Goal: Check status: Check status

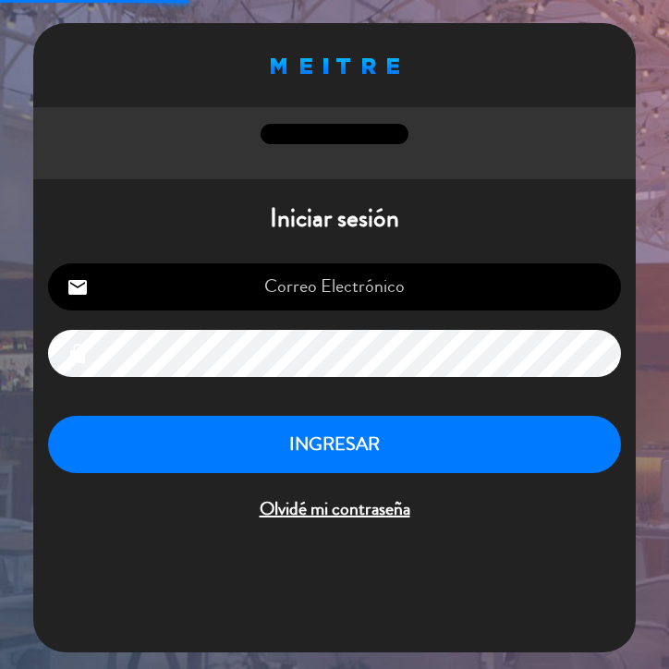
type input "[EMAIL_ADDRESS][DOMAIN_NAME]"
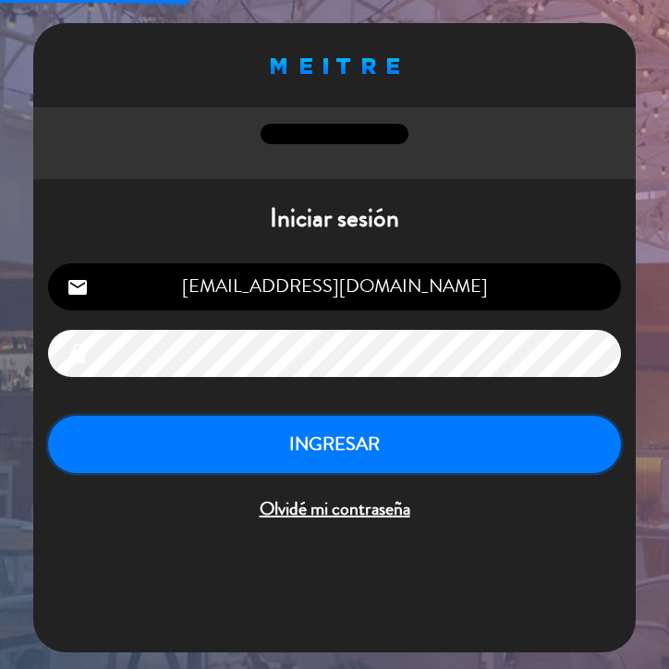
click at [356, 462] on button "INGRESAR" at bounding box center [334, 445] width 573 height 58
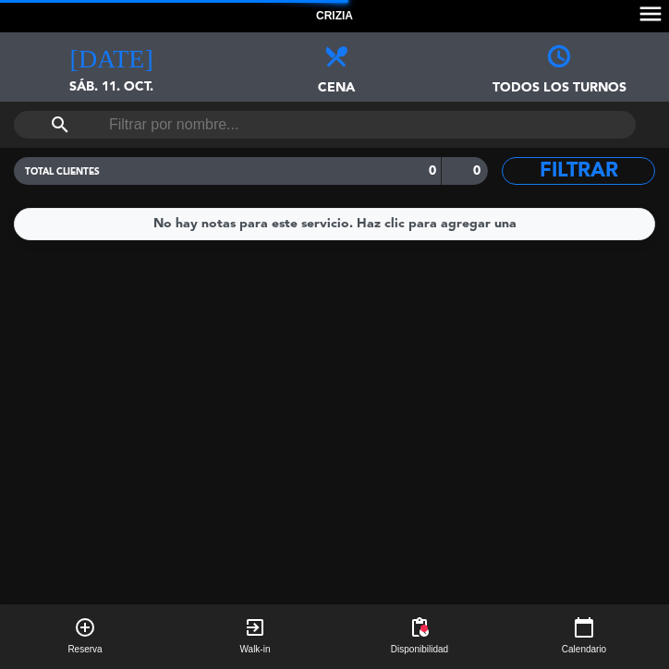
click at [140, 114] on input "text" at bounding box center [324, 125] width 435 height 28
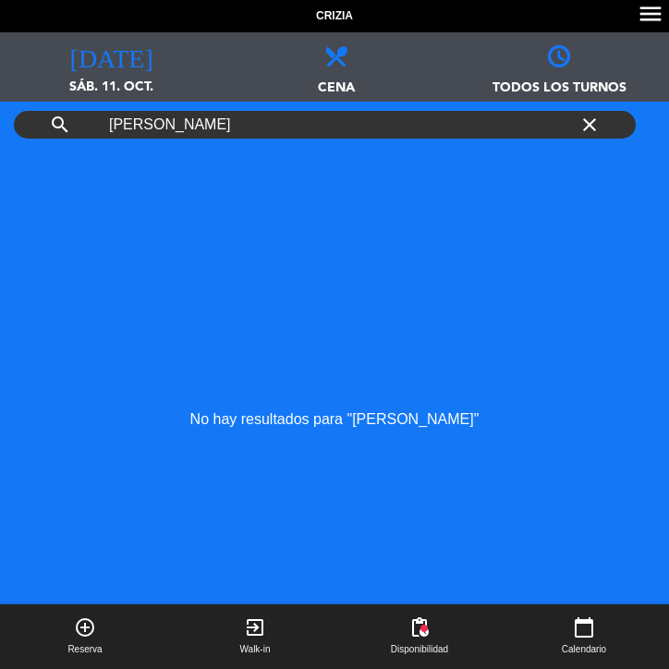
click at [192, 130] on input "[PERSON_NAME]" at bounding box center [324, 125] width 435 height 28
type input "[PERSON_NAME]"
click at [63, 130] on icon "search" at bounding box center [60, 125] width 22 height 22
click at [114, 55] on icon "[DATE]" at bounding box center [111, 55] width 83 height 26
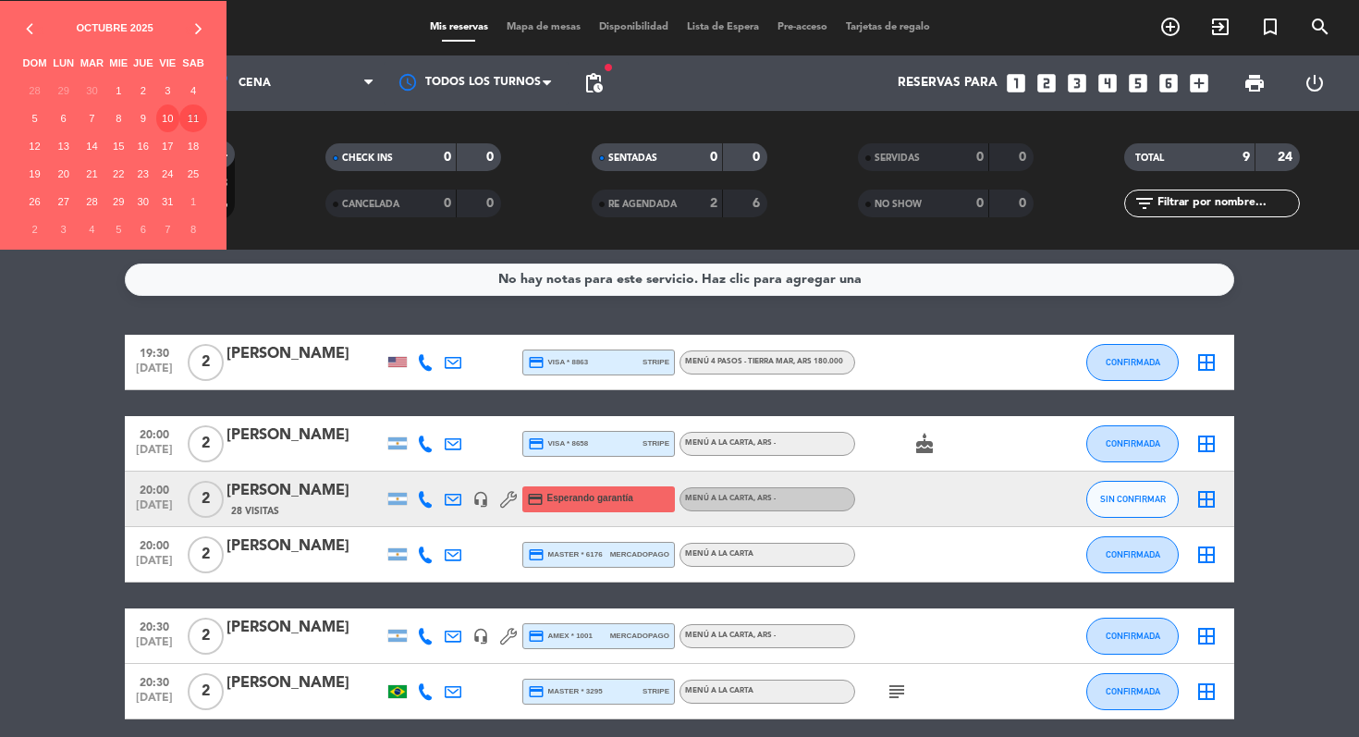
click at [171, 114] on td "10" at bounding box center [167, 118] width 23 height 28
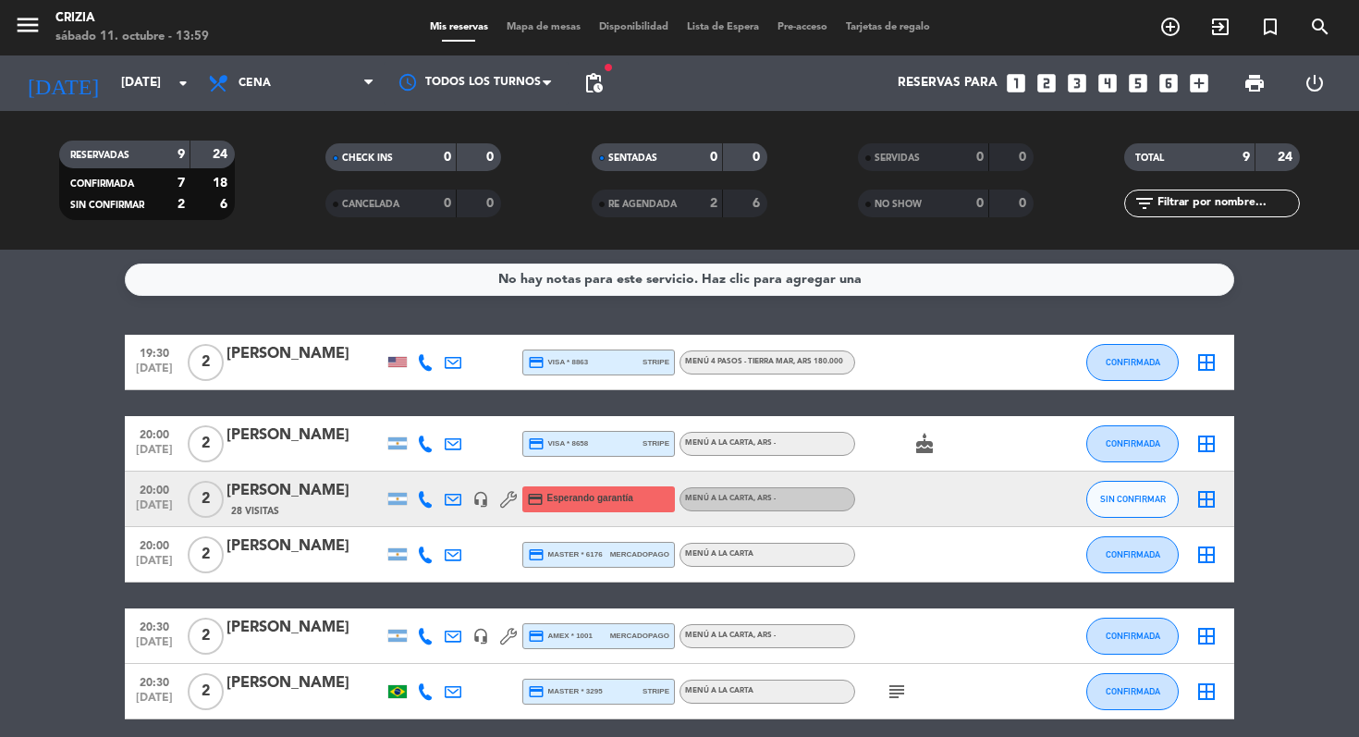
click at [57, 378] on bookings-row "19:30 [DATE] 2 [PERSON_NAME] credit_card visa * 8863 stripe MENÚ 4 PASOS - [GEO…" at bounding box center [679, 636] width 1359 height 603
click at [187, 79] on icon "arrow_drop_down" at bounding box center [183, 83] width 22 height 22
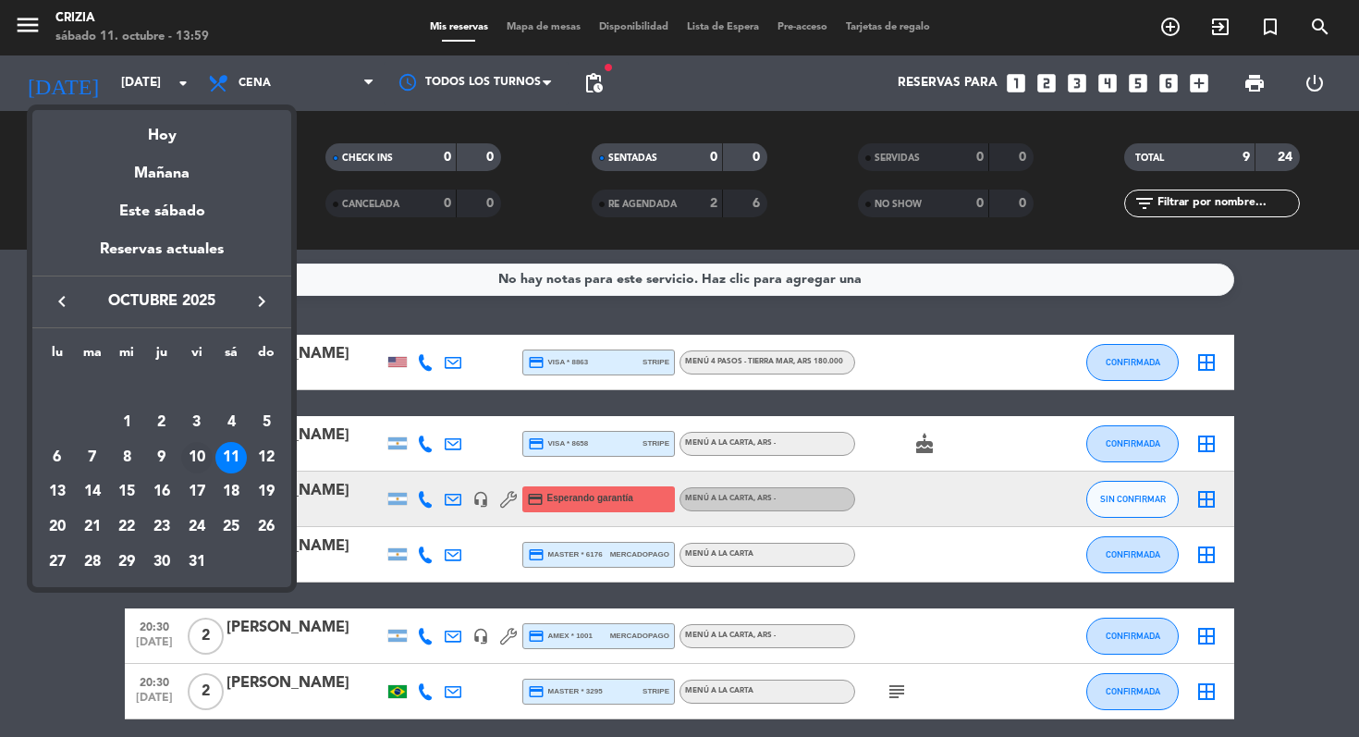
click at [196, 450] on div "10" at bounding box center [196, 457] width 31 height 31
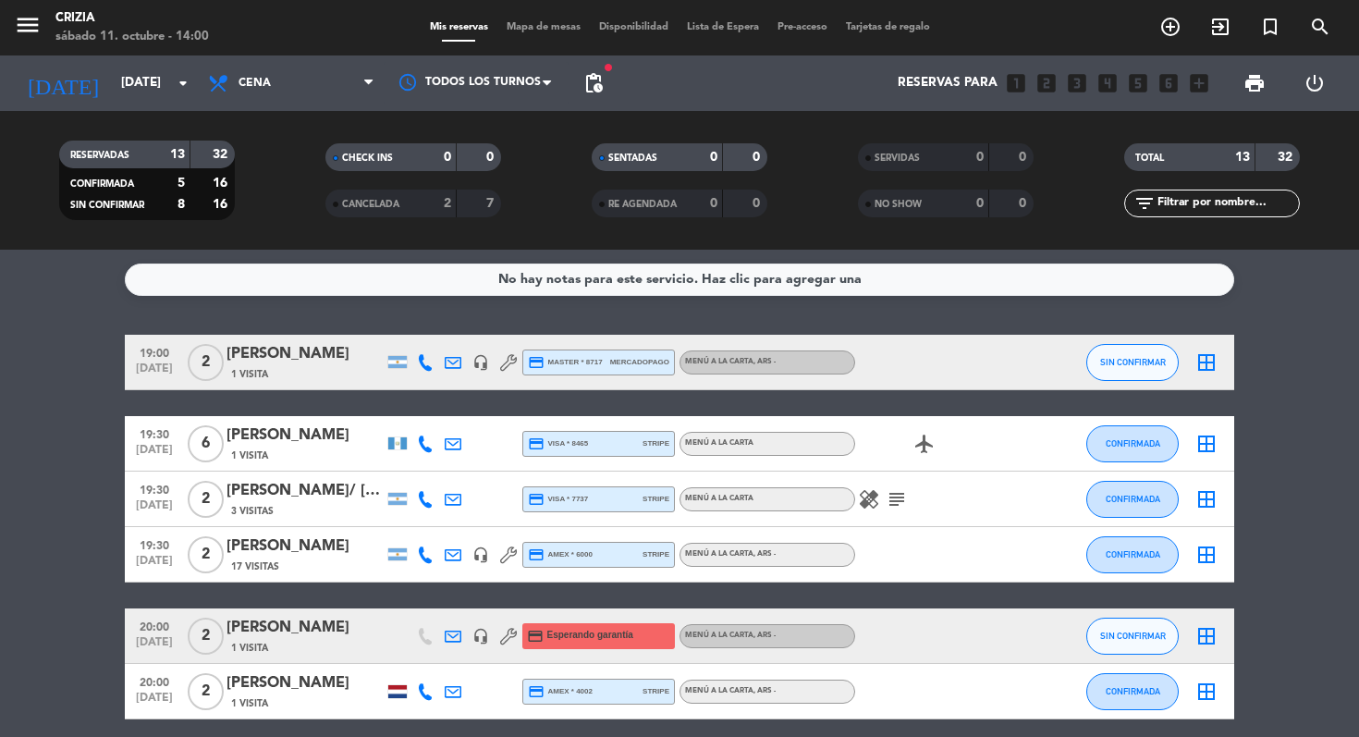
click at [668, 301] on div "No hay notas para este servicio. Haz clic para agregar una 19:00 [DATE] 2 [PERS…" at bounding box center [679, 493] width 1359 height 487
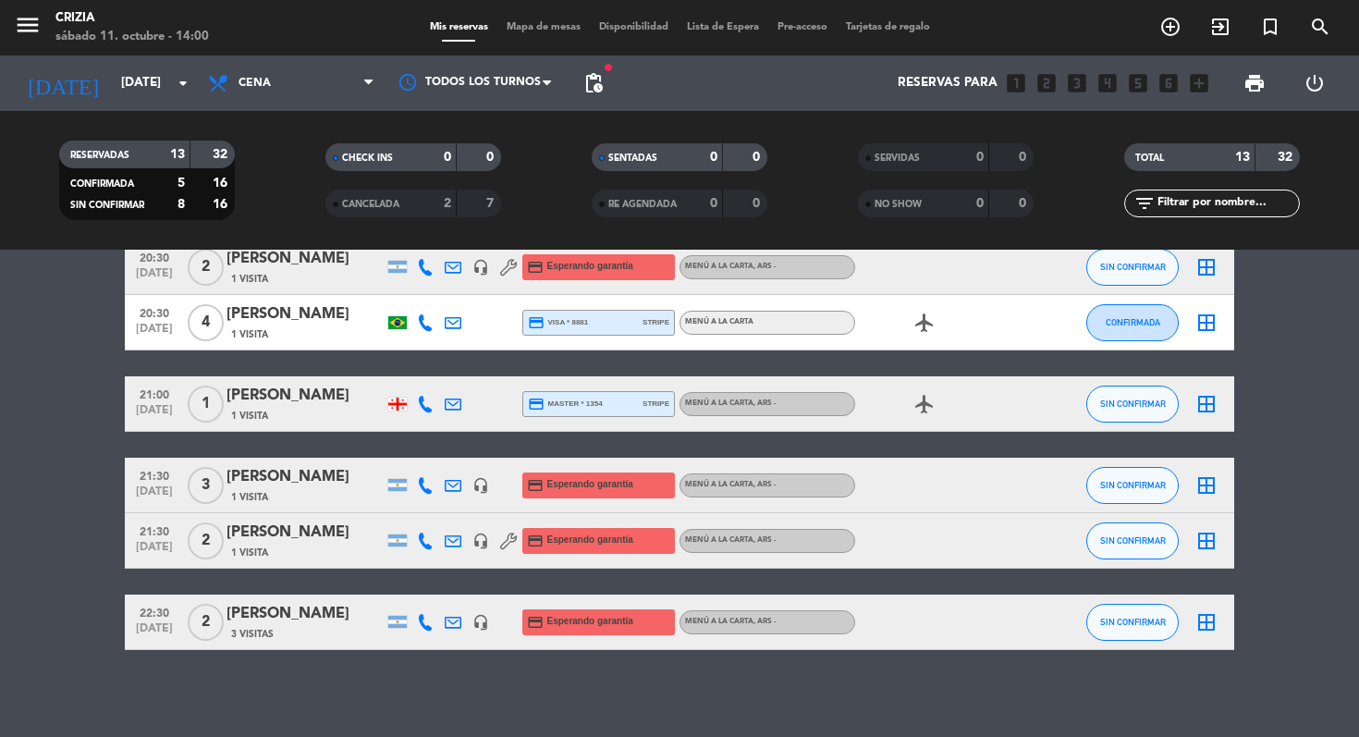
scroll to position [567, 0]
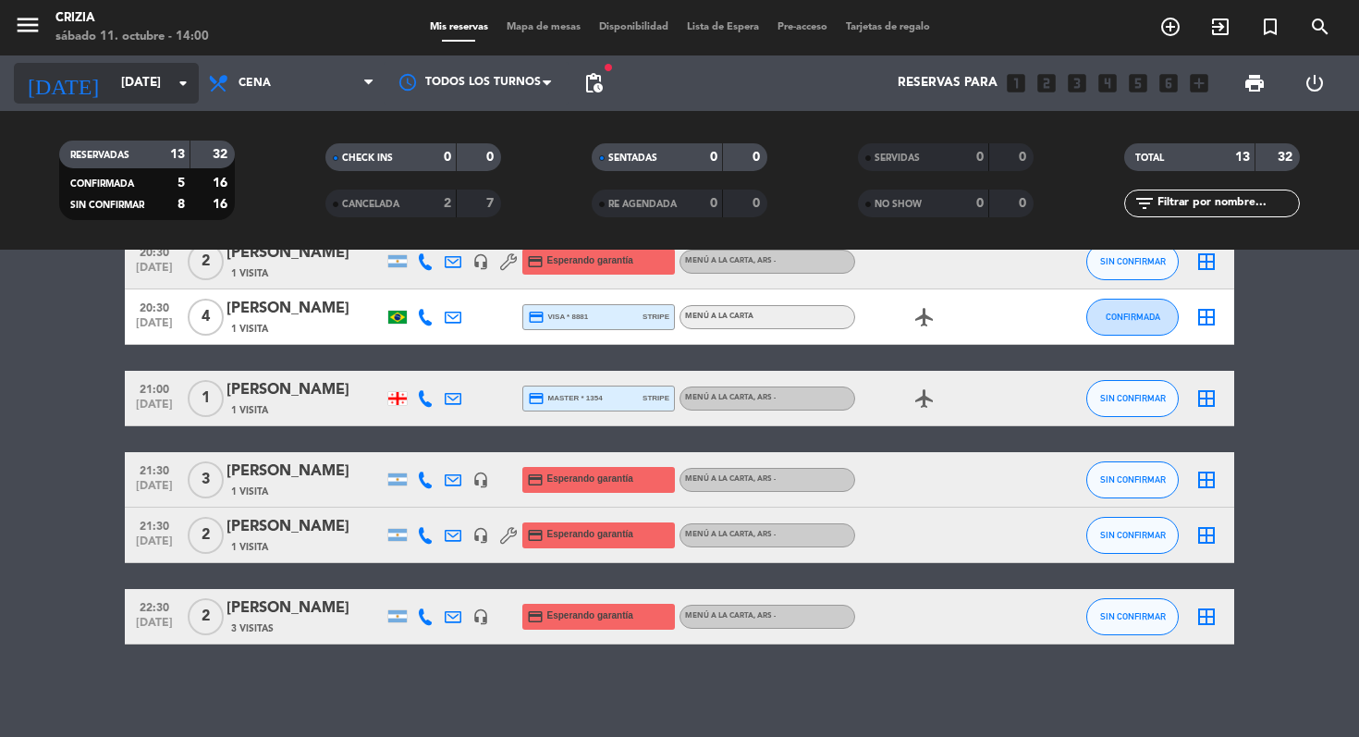
click at [185, 83] on icon "arrow_drop_down" at bounding box center [183, 83] width 22 height 22
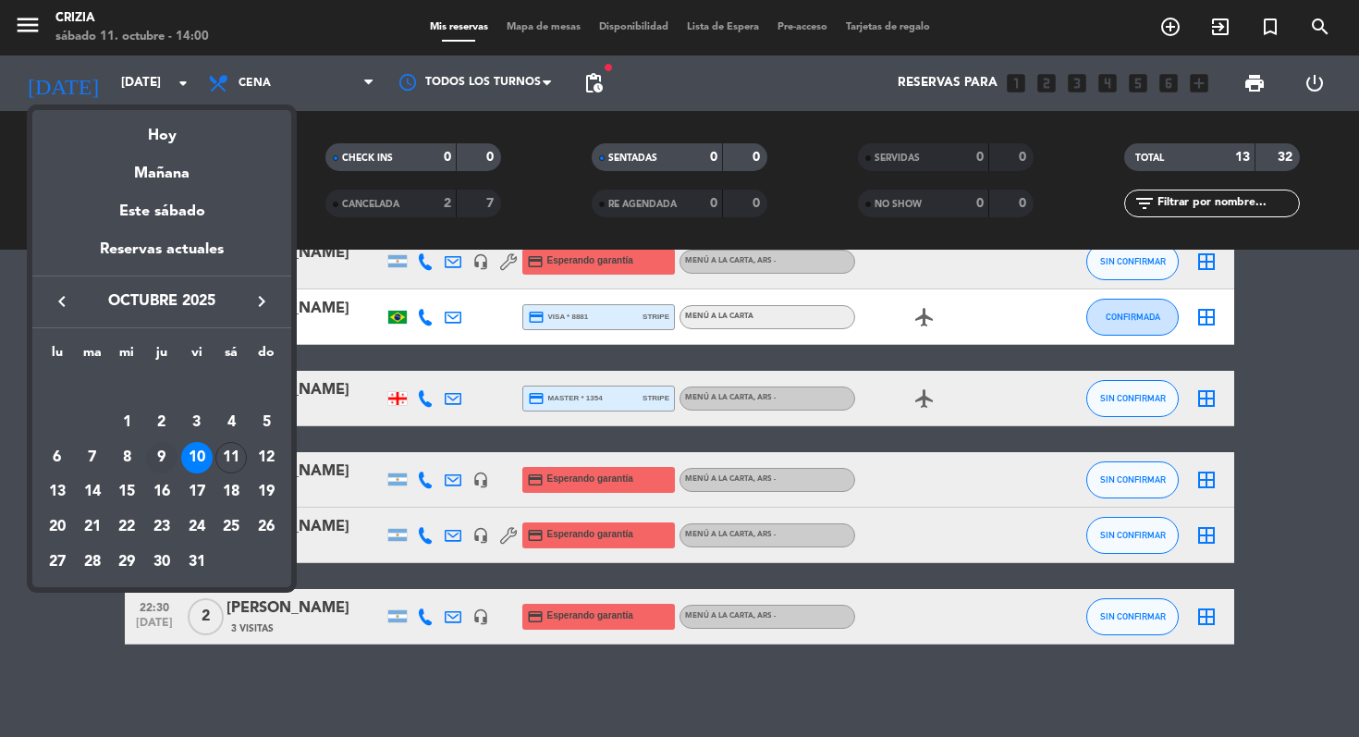
click at [165, 458] on div "9" at bounding box center [161, 457] width 31 height 31
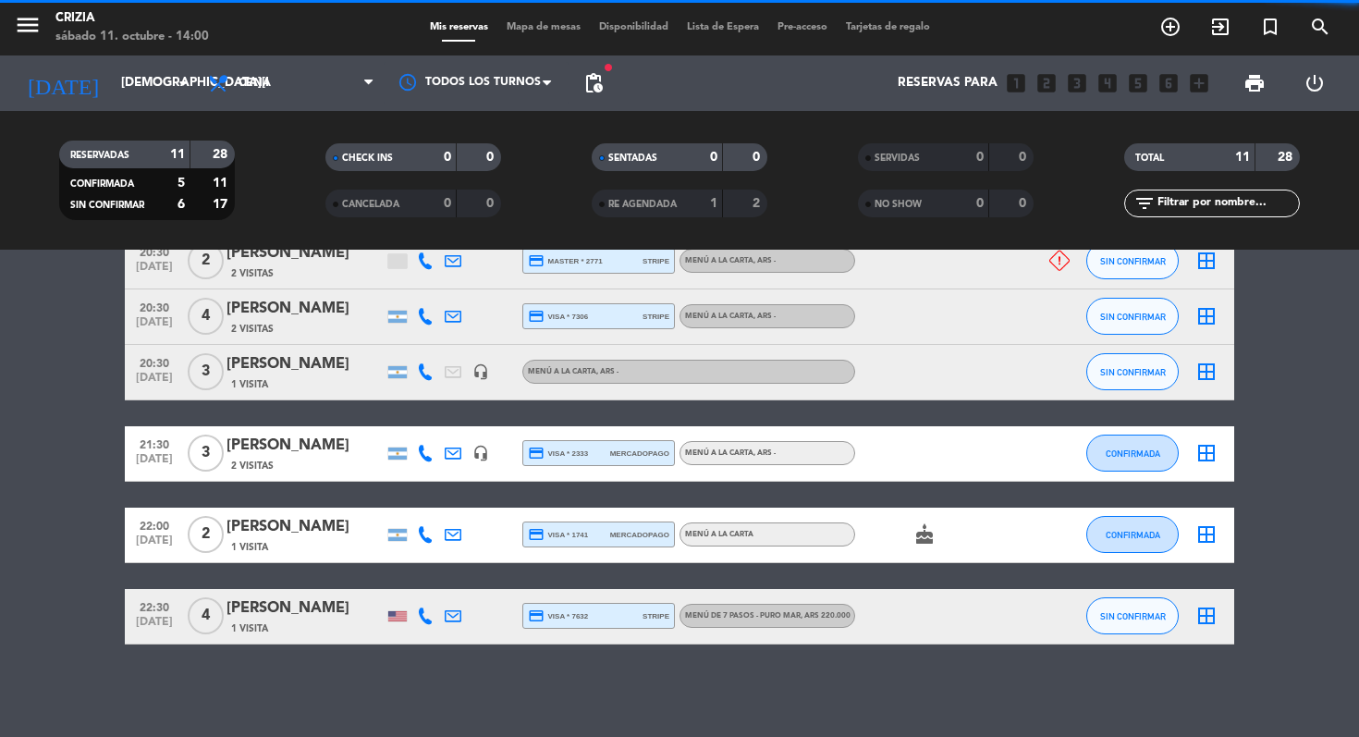
scroll to position [502, 0]
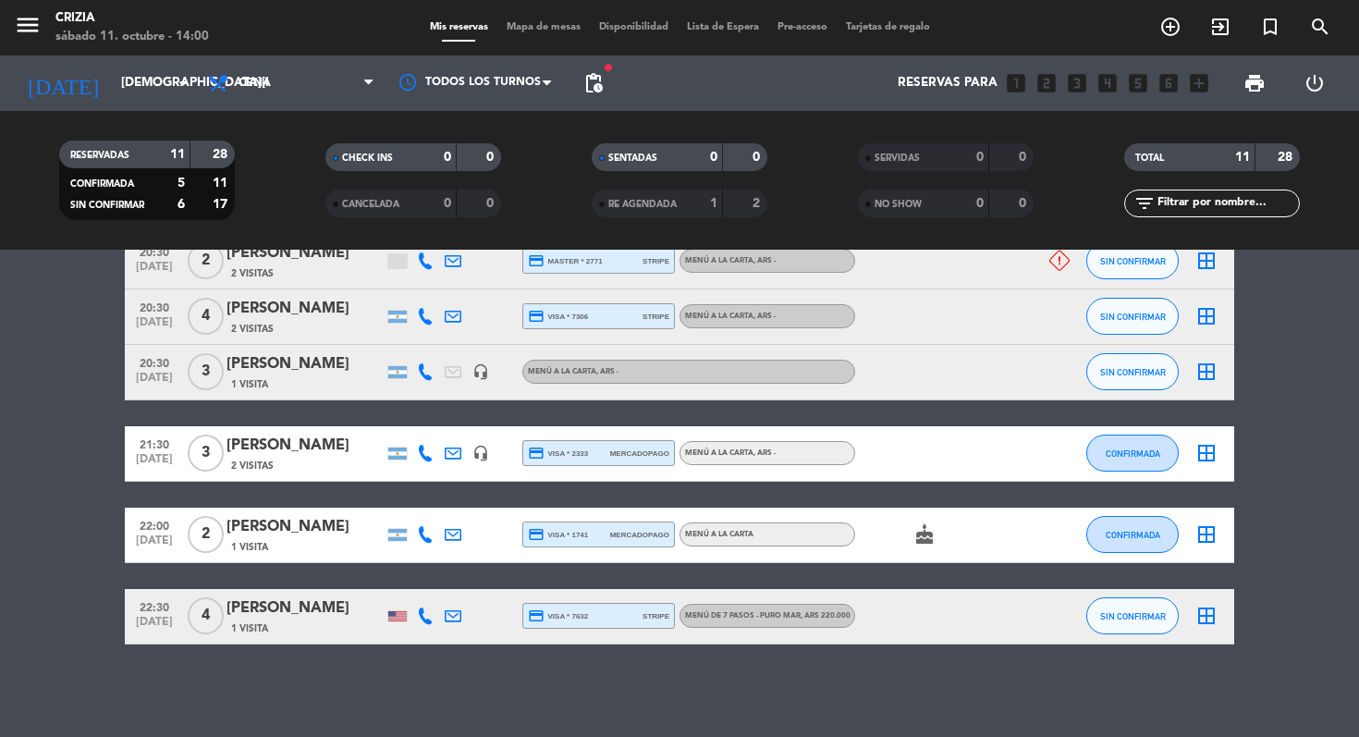
click at [668, 662] on div "No hay notas para este servicio. Haz clic para agregar una close Hay un cliente…" at bounding box center [679, 493] width 1359 height 487
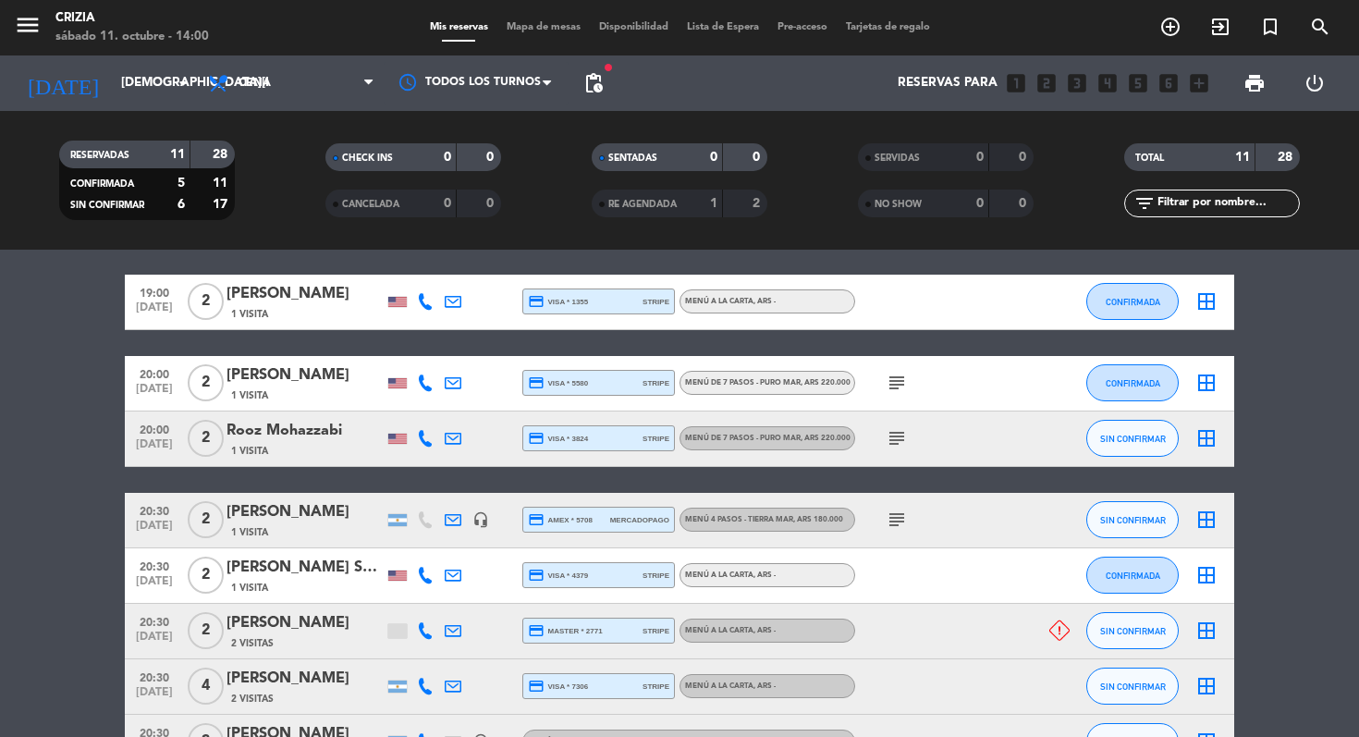
scroll to position [58, 0]
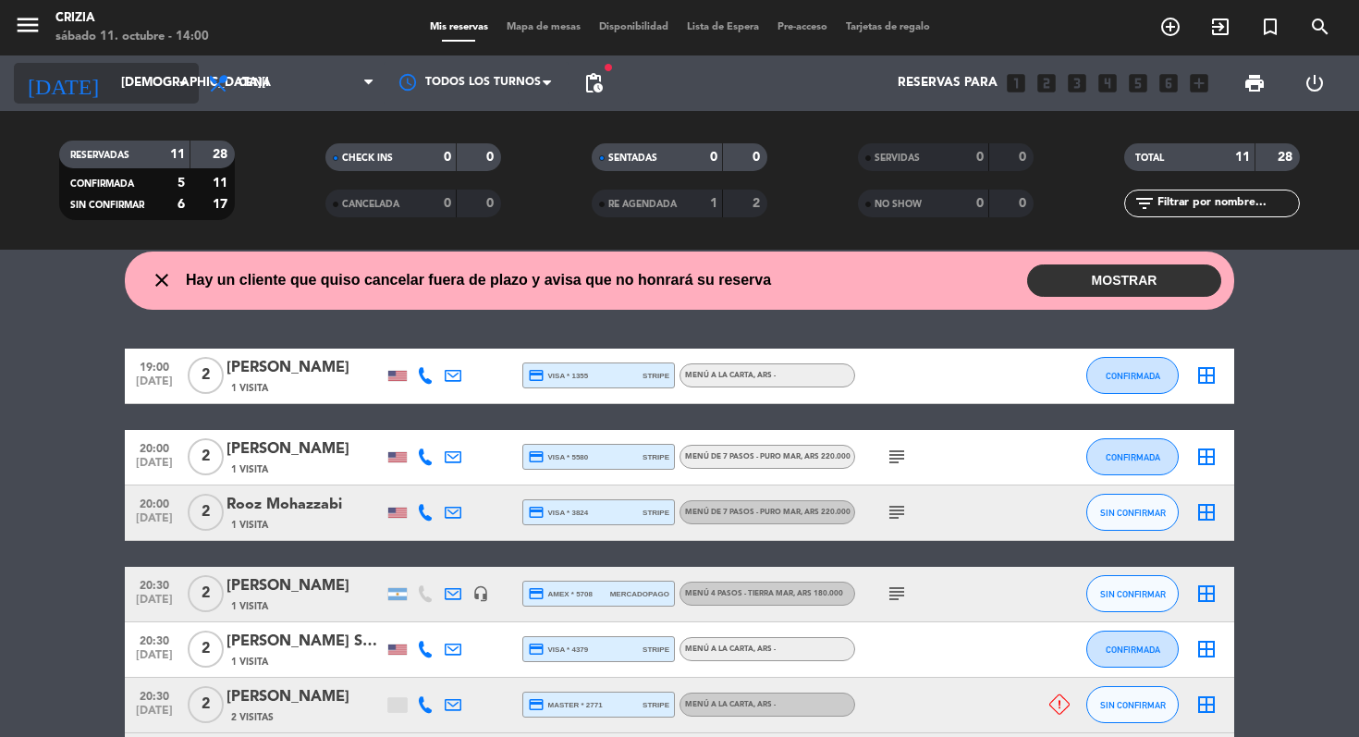
click at [181, 80] on icon "arrow_drop_down" at bounding box center [183, 83] width 22 height 22
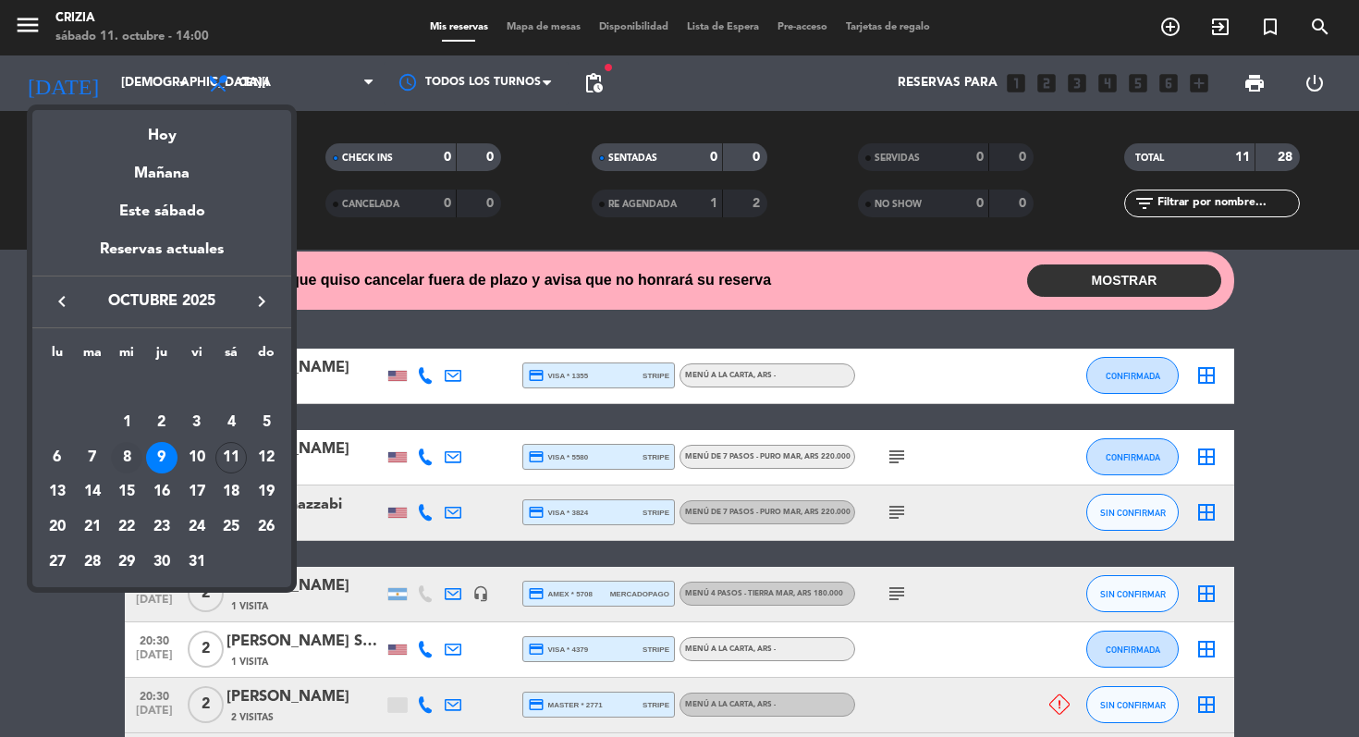
click at [130, 453] on div "8" at bounding box center [126, 457] width 31 height 31
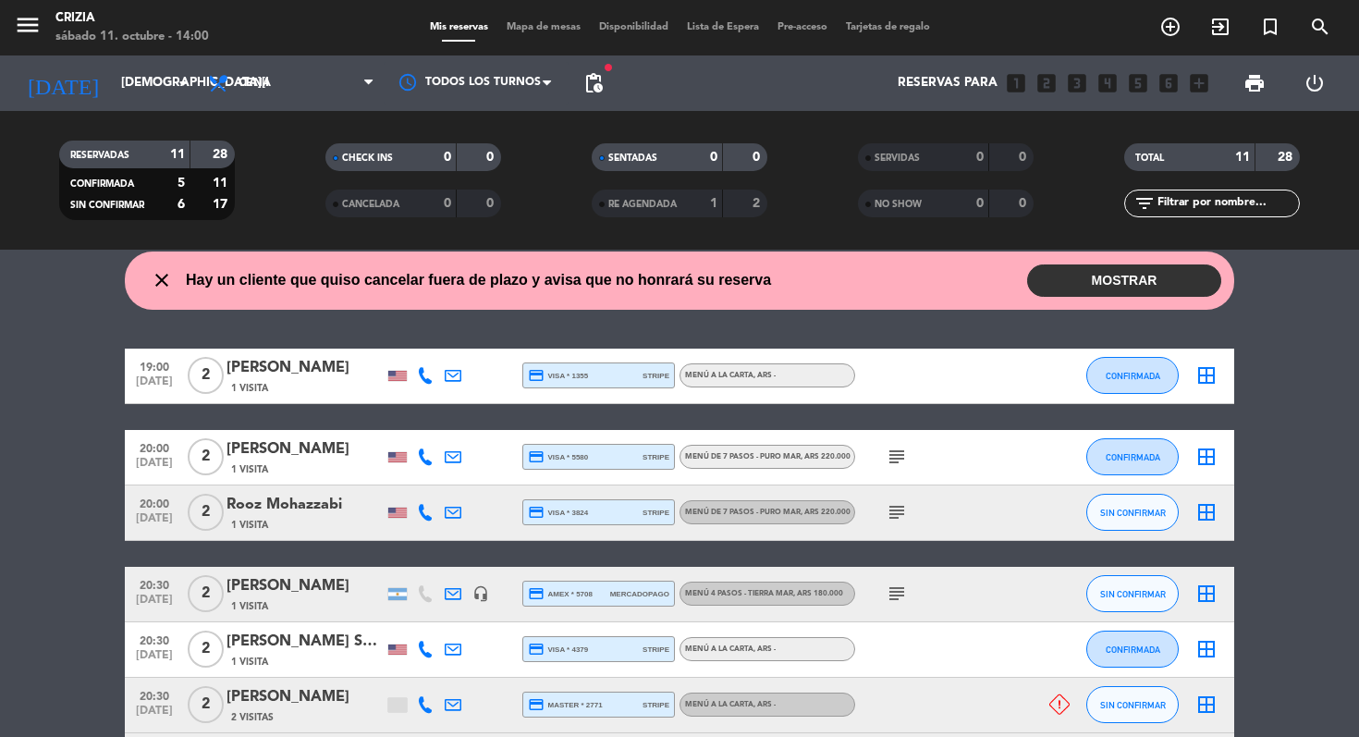
type input "[DATE]"
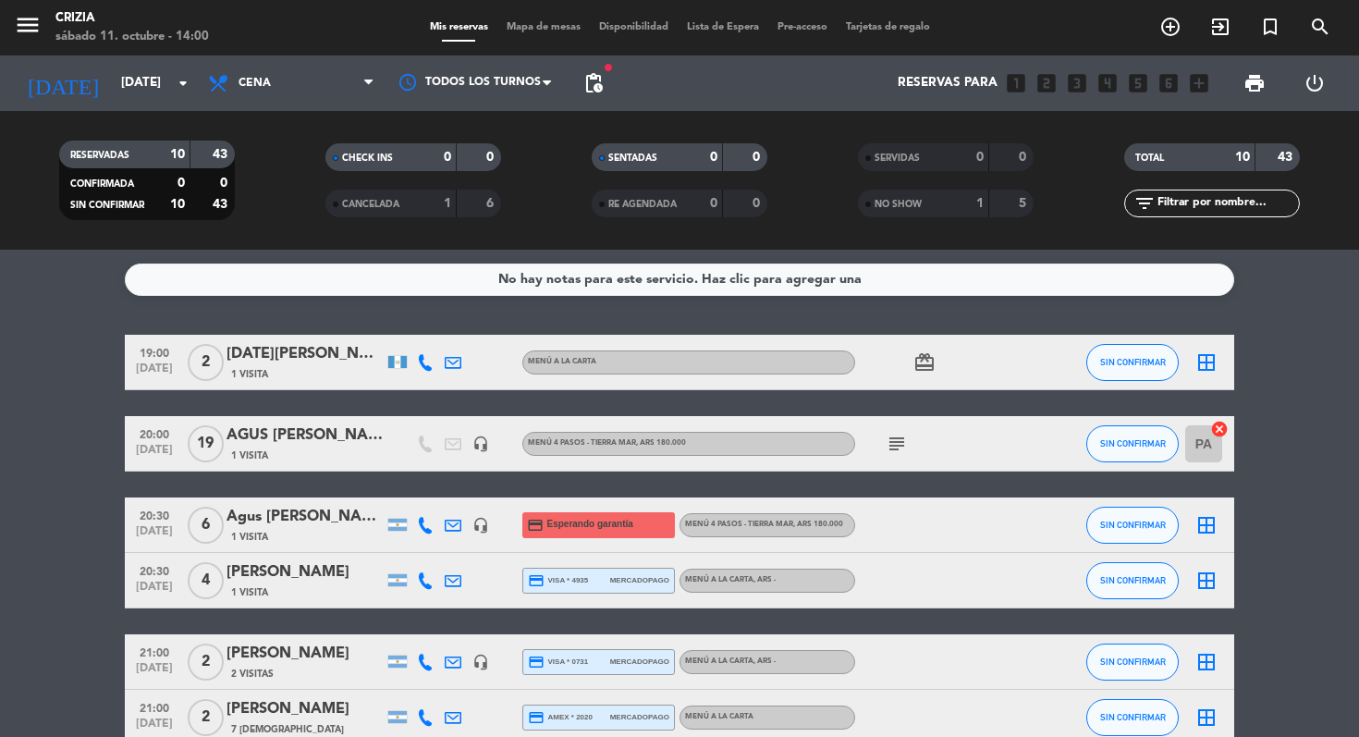
click at [668, 328] on div "No hay notas para este servicio. Haz clic para agregar una 19:00 [DATE] 2 [DATE…" at bounding box center [679, 493] width 1359 height 487
click at [668, 31] on icon "search" at bounding box center [1320, 27] width 22 height 22
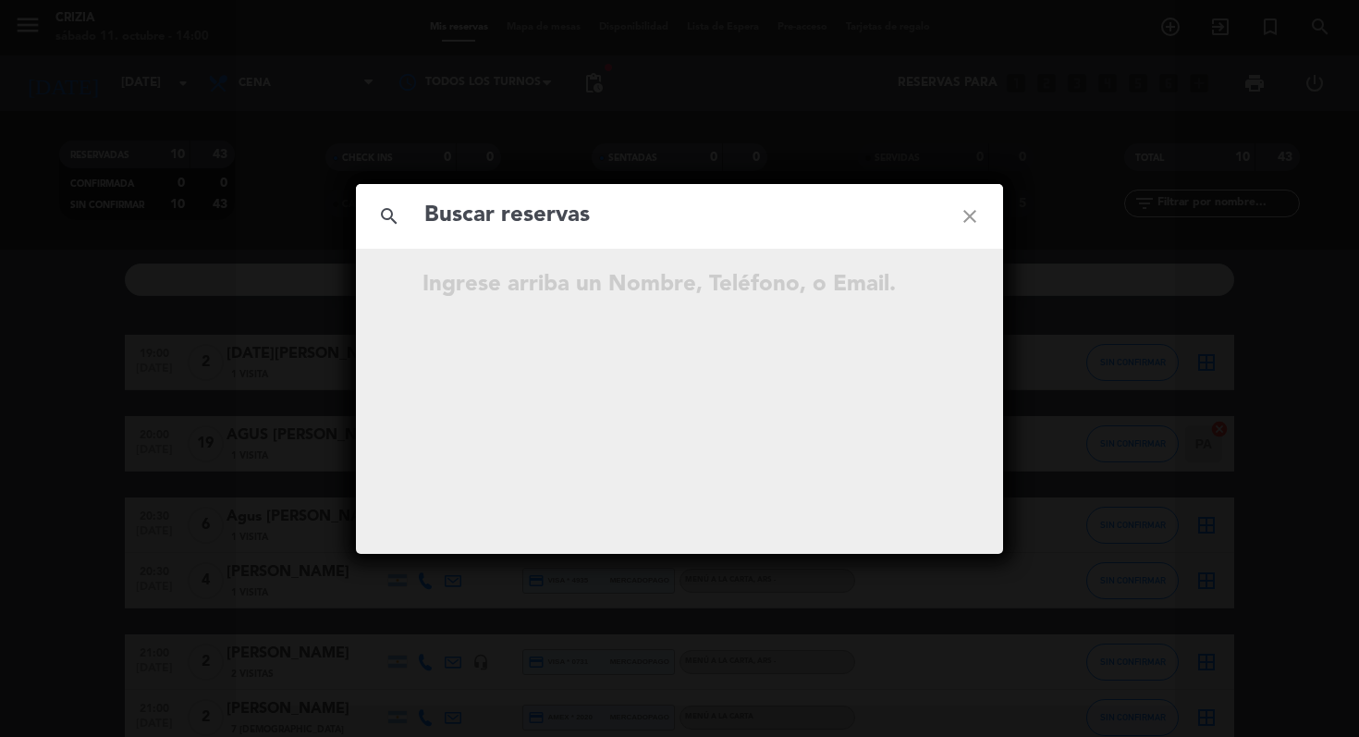
click at [668, 215] on icon "close" at bounding box center [969, 216] width 67 height 67
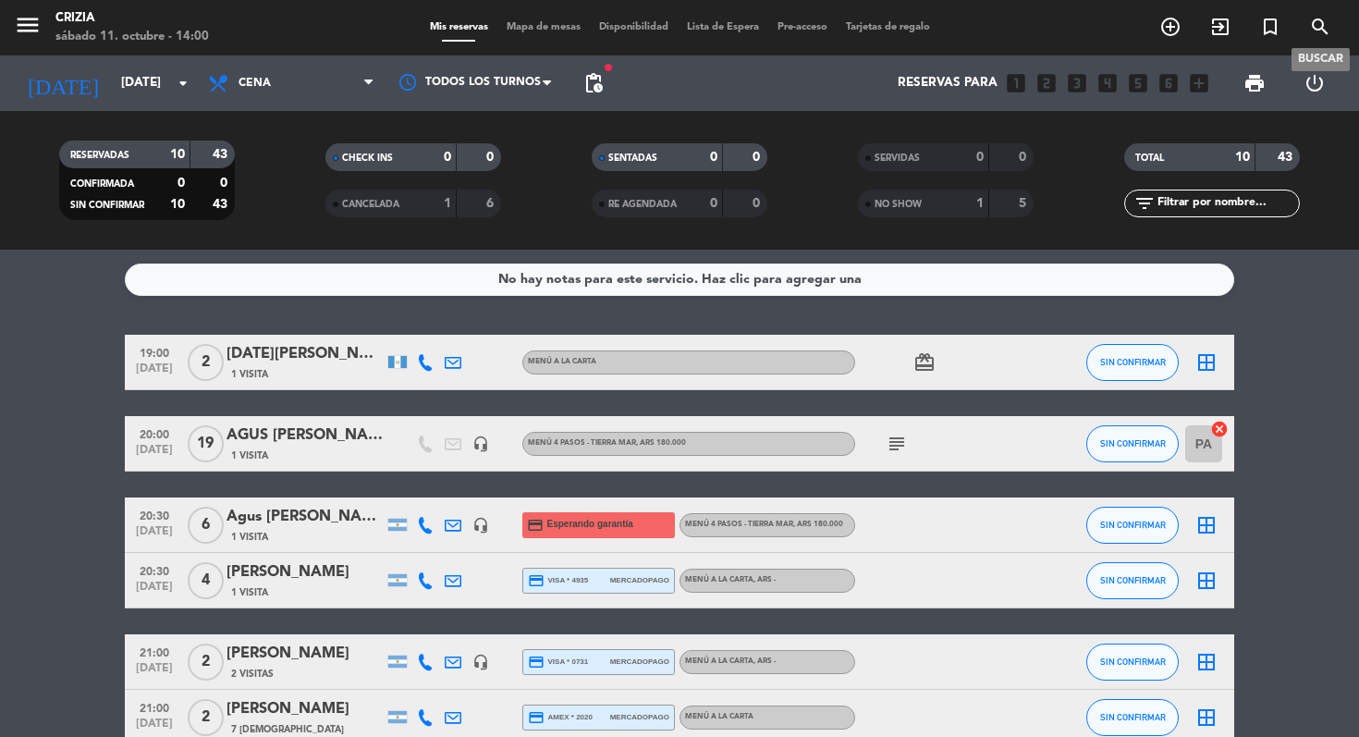
click at [668, 34] on icon "search" at bounding box center [1320, 27] width 22 height 22
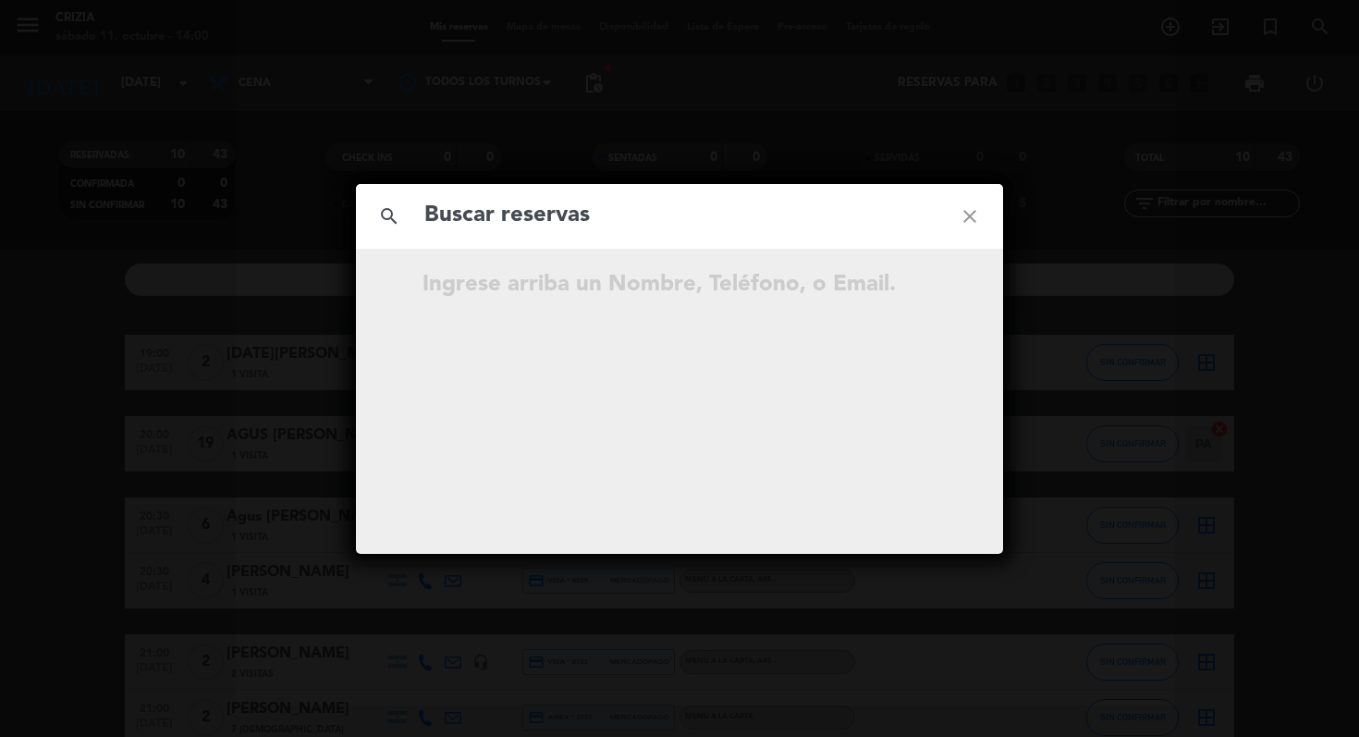
click at [668, 211] on icon "close" at bounding box center [969, 216] width 67 height 67
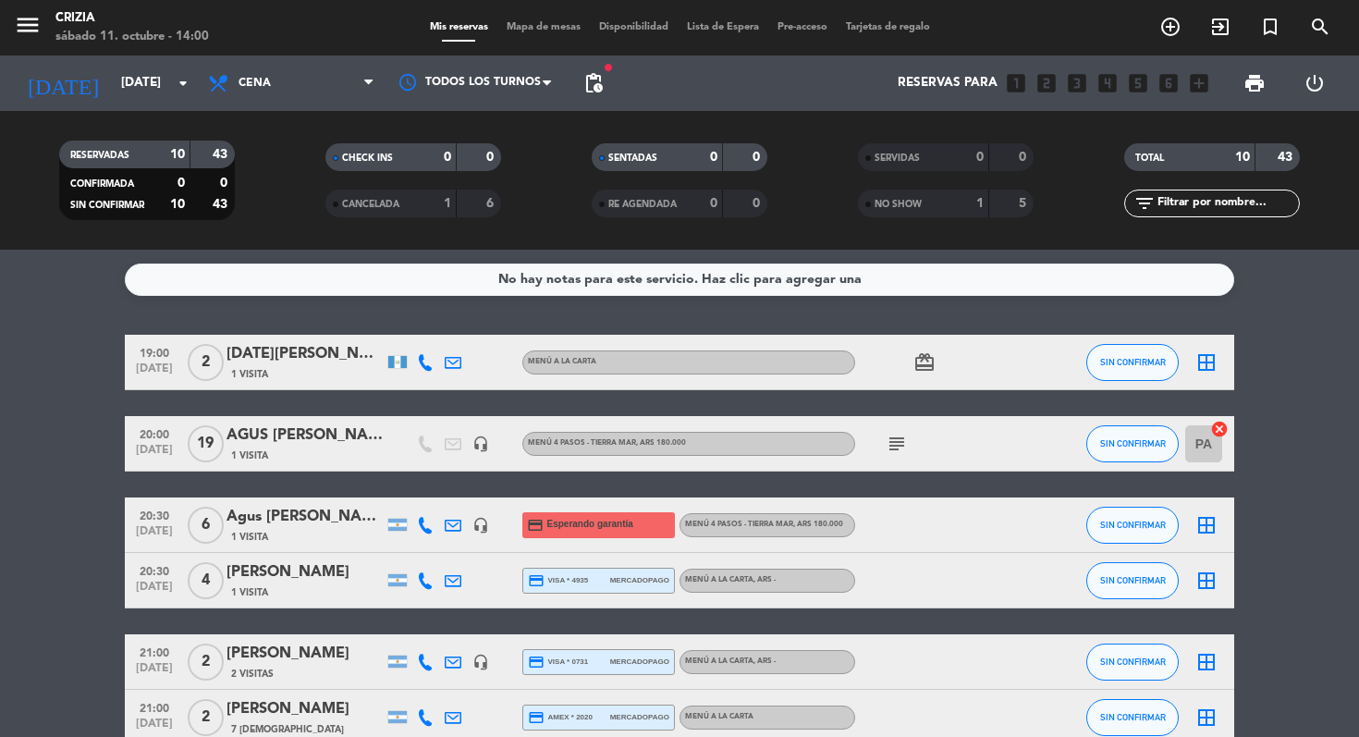
click at [668, 493] on bookings-row "19:00 [DATE] 2 [DATE][PERSON_NAME] 1 Visita MENÚ A LA CARTA card_giftcard SIN C…" at bounding box center [679, 677] width 1359 height 684
